Goal: Task Accomplishment & Management: Use online tool/utility

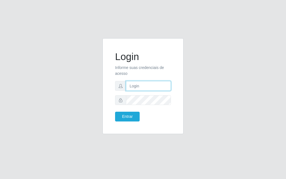
click at [150, 86] on input "text" at bounding box center [148, 86] width 45 height 10
type input "[PERSON_NAME]"
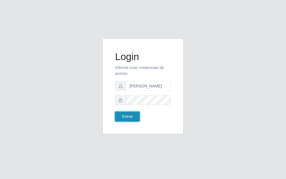
click at [130, 117] on button "Entrar" at bounding box center [127, 117] width 25 height 10
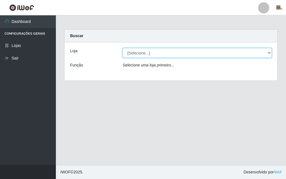
click at [261, 51] on select "[Selecione...] Divino Fogão - [GEOGRAPHIC_DATA]" at bounding box center [196, 53] width 149 height 10
select select "499"
click at [122, 48] on select "[Selecione...] Divino Fogão - [GEOGRAPHIC_DATA]" at bounding box center [196, 53] width 149 height 10
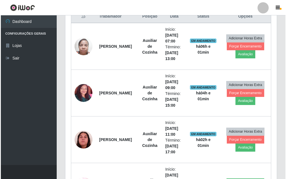
scroll to position [224, 0]
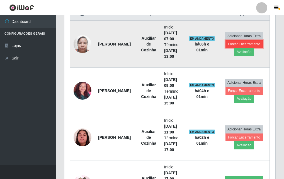
click at [247, 44] on button "Forçar Encerramento" at bounding box center [244, 44] width 37 height 8
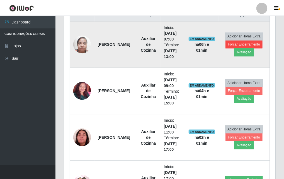
scroll to position [116, 208]
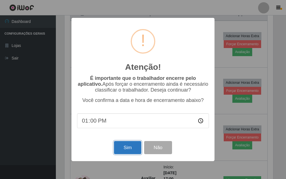
click at [131, 153] on button "Sim" at bounding box center [127, 147] width 27 height 13
